Goal: Transaction & Acquisition: Download file/media

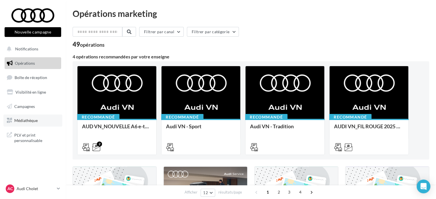
click at [24, 118] on link "Médiathèque" at bounding box center [32, 120] width 59 height 12
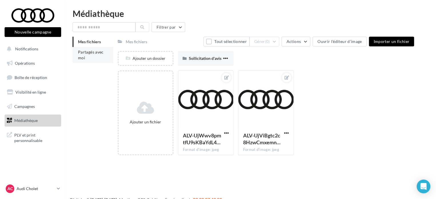
click at [86, 58] on li "Partagés avec moi" at bounding box center [93, 55] width 41 height 16
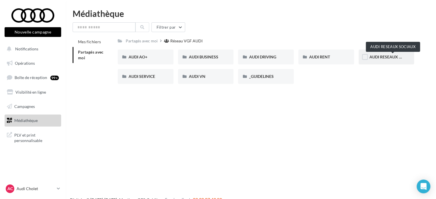
click at [376, 56] on span "AUDI RESEAUX SOCIAUX" at bounding box center [393, 56] width 47 height 5
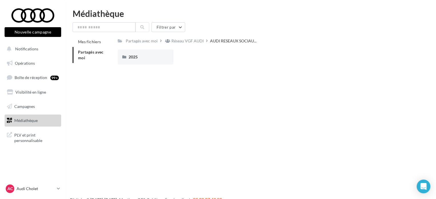
click at [180, 39] on div "Réseau VGF AUDI" at bounding box center [188, 41] width 32 height 6
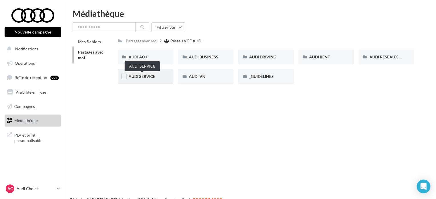
click at [139, 77] on span "AUDI SERVICE" at bounding box center [142, 76] width 27 height 5
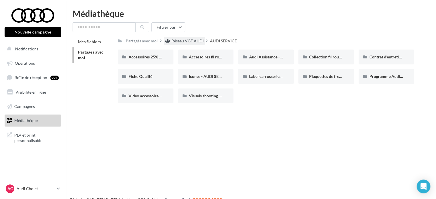
click at [198, 40] on div "Réseau VGF AUDI" at bounding box center [188, 41] width 32 height 6
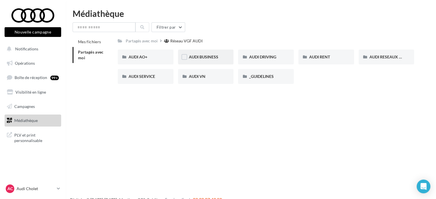
click at [218, 56] on div "AUDI BUSINESS" at bounding box center [206, 57] width 34 height 6
click at [198, 39] on div "Réseau VGF AUDI" at bounding box center [188, 41] width 32 height 6
click at [208, 78] on div "AUDI VN" at bounding box center [206, 76] width 34 height 6
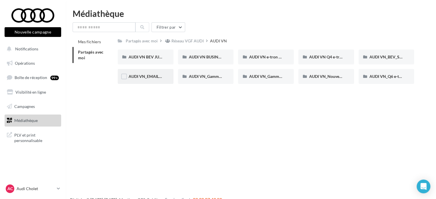
click at [155, 74] on div "AUDI VN_EMAILS COMMANDES" at bounding box center [146, 76] width 34 height 6
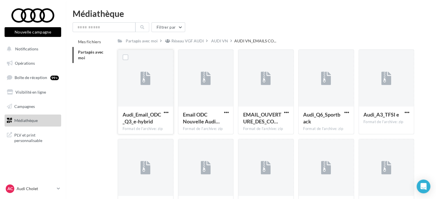
click at [168, 110] on div at bounding box center [166, 112] width 7 height 6
click at [168, 113] on span "button" at bounding box center [166, 112] width 5 height 5
drag, startPoint x: 148, startPoint y: 120, endPoint x: 152, endPoint y: 113, distance: 8.3
click at [148, 120] on button "Télécharger" at bounding box center [141, 123] width 57 height 15
